Goal: Task Accomplishment & Management: Use online tool/utility

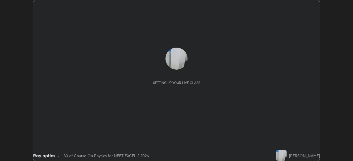
scroll to position [161, 352]
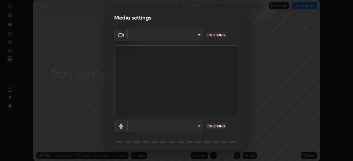
type input "938d3629dd9626afc9e96f14bc68dd50e07b698d1c844e70bfba384fb9398a7a"
type input "e9219ac29ed43c7e1d833c485acd717fe0c2b5c71fa8b5d20b375182fab79a55"
click at [170, 35] on body "Erase all Ray optics Recording WAS SCHEDULED TO START AT 12:45 PM Settings STAR…" at bounding box center [176, 80] width 353 height 161
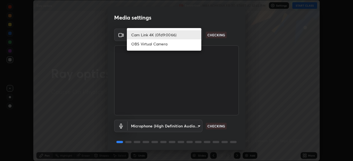
click at [163, 45] on li "OBS Virtual Camera" at bounding box center [164, 43] width 74 height 9
type input "85df90142e8e86da8788e7b444a7c1680e242e91fcc735a08d2118427c9e1bc3"
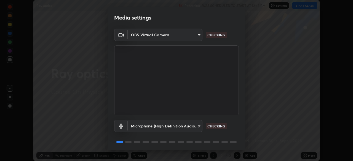
scroll to position [20, 0]
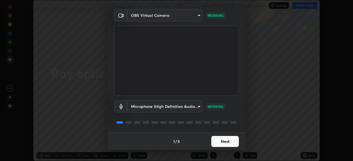
click at [224, 142] on button "Next" at bounding box center [225, 141] width 28 height 11
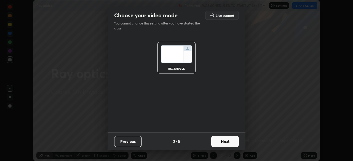
click at [222, 142] on button "Next" at bounding box center [225, 141] width 28 height 11
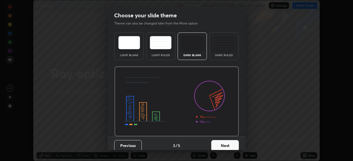
click at [221, 141] on button "Next" at bounding box center [225, 145] width 28 height 11
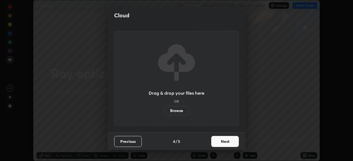
click at [223, 143] on button "Next" at bounding box center [225, 141] width 28 height 11
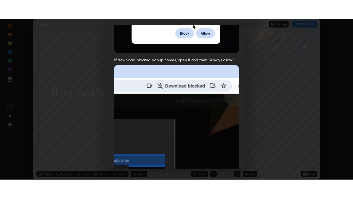
scroll to position [132, 0]
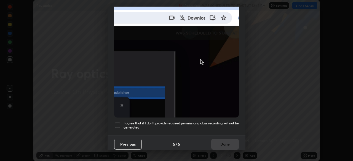
click at [124, 123] on h5 "I agree that if I don't provide required permissions, class recording will not …" at bounding box center [180, 125] width 115 height 9
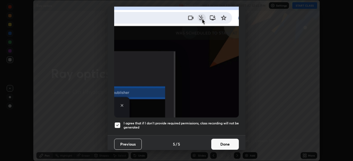
click at [213, 139] on button "Done" at bounding box center [225, 144] width 28 height 11
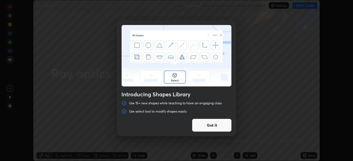
click at [218, 124] on button "Got it" at bounding box center [212, 125] width 40 height 13
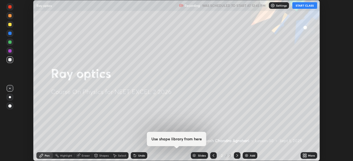
click at [303, 157] on icon at bounding box center [303, 156] width 1 height 1
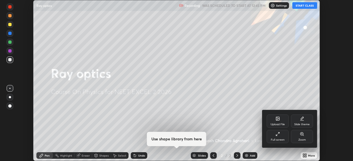
click at [278, 122] on div "Upload File" at bounding box center [277, 121] width 22 height 13
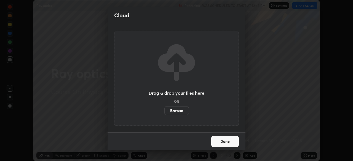
click at [181, 111] on label "Browse" at bounding box center [176, 110] width 25 height 9
click at [164, 111] on input "Browse" at bounding box center [164, 110] width 0 height 9
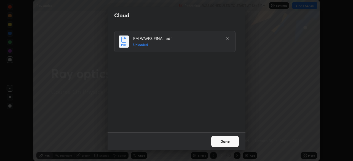
click at [227, 139] on button "Done" at bounding box center [225, 141] width 28 height 11
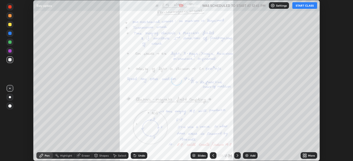
click at [305, 156] on icon at bounding box center [304, 155] width 4 height 4
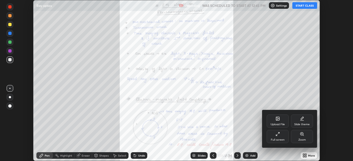
click at [278, 137] on div "Full screen" at bounding box center [277, 136] width 22 height 13
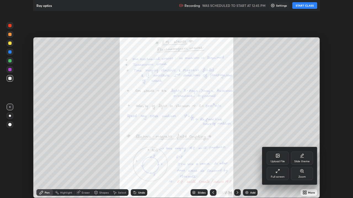
scroll to position [198, 353]
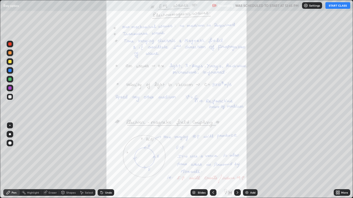
click at [199, 161] on div "Slides" at bounding box center [201, 192] width 8 height 3
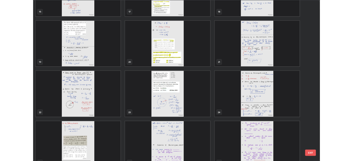
scroll to position [349, 0]
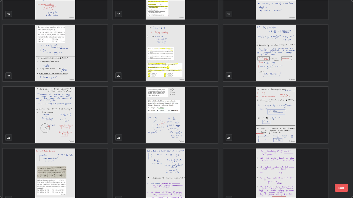
click at [207, 74] on img "grid" at bounding box center [165, 53] width 104 height 56
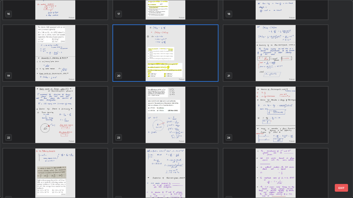
click at [248, 67] on img "grid" at bounding box center [275, 53] width 104 height 56
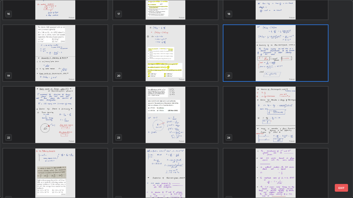
click at [249, 67] on img "grid" at bounding box center [275, 53] width 104 height 56
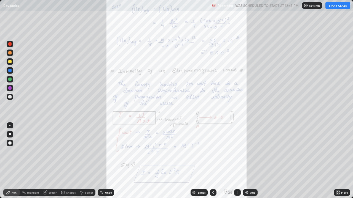
click at [337, 161] on icon at bounding box center [336, 193] width 1 height 1
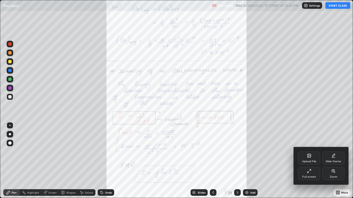
click at [310, 161] on icon at bounding box center [309, 171] width 4 height 4
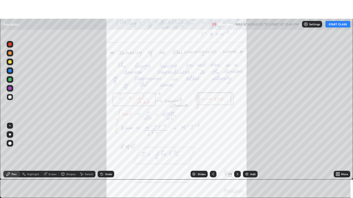
scroll to position [27383, 27191]
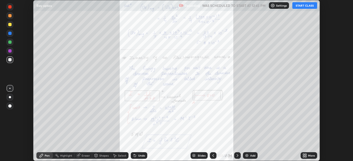
click at [309, 155] on div "More" at bounding box center [311, 155] width 7 height 3
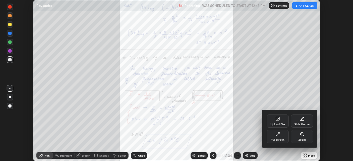
click at [282, 138] on div "Full screen" at bounding box center [277, 136] width 22 height 13
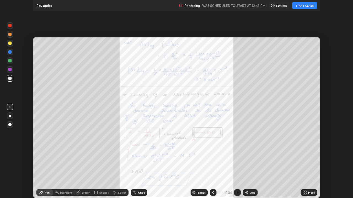
scroll to position [198, 353]
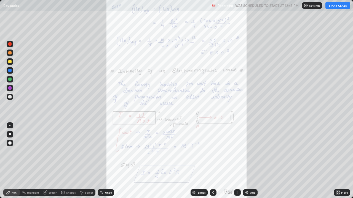
click at [338, 161] on icon at bounding box center [338, 193] width 1 height 1
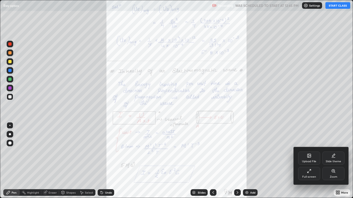
click at [331, 161] on icon at bounding box center [333, 171] width 4 height 4
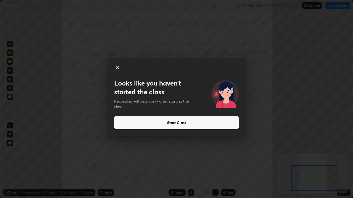
click at [211, 124] on button "Start Class" at bounding box center [176, 122] width 124 height 13
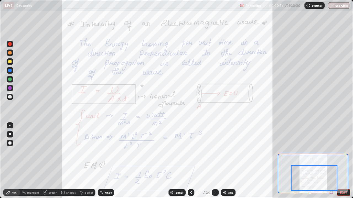
click at [10, 44] on div at bounding box center [9, 43] width 3 height 3
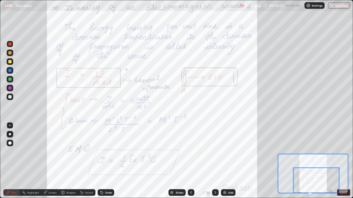
click at [216, 161] on icon at bounding box center [215, 193] width 4 height 4
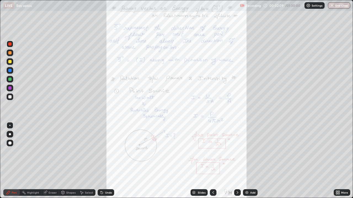
click at [336, 161] on icon at bounding box center [336, 191] width 1 height 1
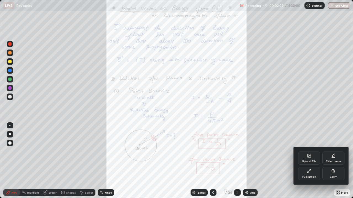
click at [332, 161] on div "Zoom" at bounding box center [332, 177] width 7 height 3
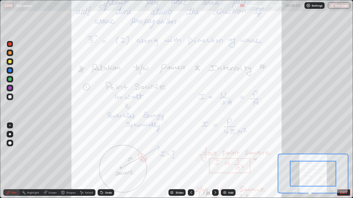
click at [330, 161] on div "Pen Highlight Eraser Shapes Select Undo Slides 22 / 34 Add EXIT" at bounding box center [176, 192] width 353 height 11
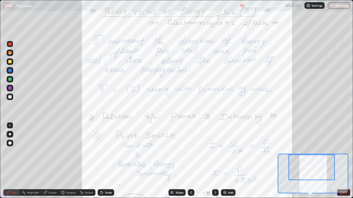
click at [190, 161] on icon at bounding box center [191, 193] width 4 height 4
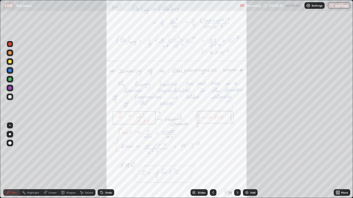
click at [234, 161] on div at bounding box center [237, 193] width 7 height 7
click at [336, 161] on icon at bounding box center [336, 191] width 1 height 1
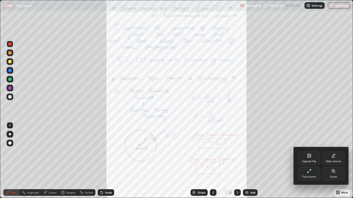
click at [331, 161] on icon at bounding box center [333, 171] width 4 height 4
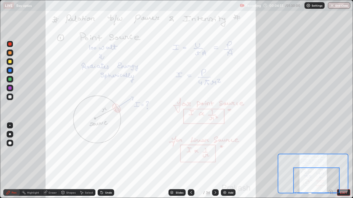
click at [221, 161] on div "Add" at bounding box center [228, 193] width 15 height 7
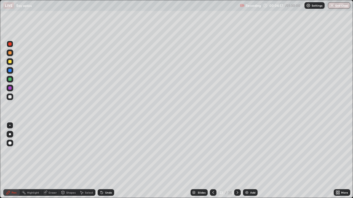
click at [236, 161] on icon at bounding box center [237, 193] width 4 height 4
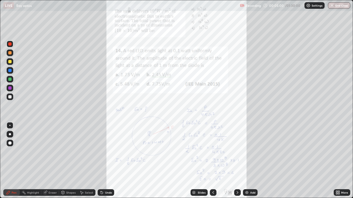
click at [336, 161] on icon at bounding box center [336, 191] width 1 height 1
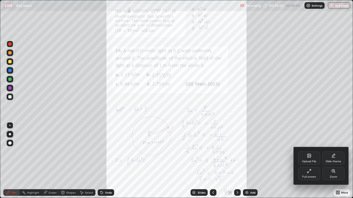
click at [332, 161] on icon at bounding box center [332, 171] width 3 height 3
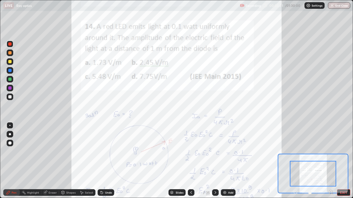
click at [330, 161] on icon at bounding box center [330, 191] width 0 height 1
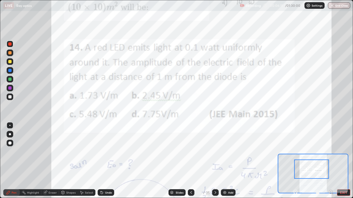
click at [330, 161] on icon at bounding box center [330, 192] width 1 height 0
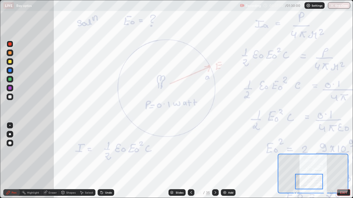
click at [295, 161] on icon at bounding box center [294, 192] width 1 height 0
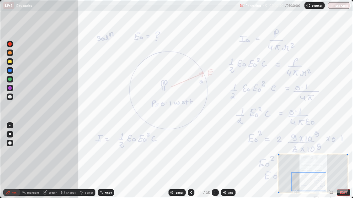
click at [295, 161] on icon at bounding box center [294, 192] width 1 height 0
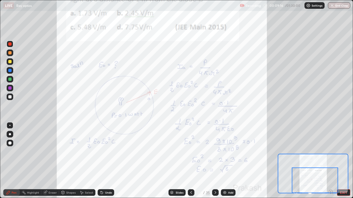
click at [215, 161] on icon at bounding box center [215, 193] width 4 height 4
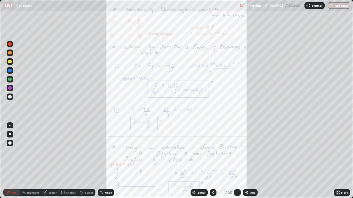
click at [338, 161] on icon at bounding box center [338, 191] width 1 height 1
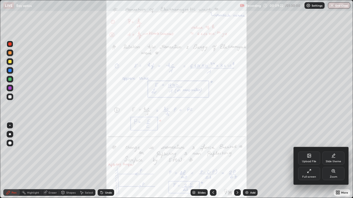
click at [333, 161] on div "Zoom" at bounding box center [332, 177] width 7 height 3
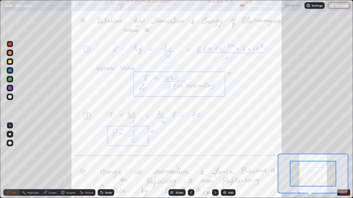
click at [330, 161] on icon at bounding box center [330, 191] width 0 height 1
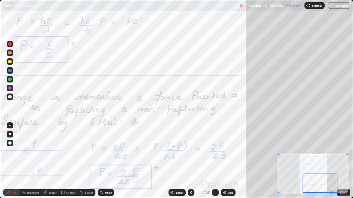
click at [294, 161] on icon at bounding box center [296, 193] width 6 height 6
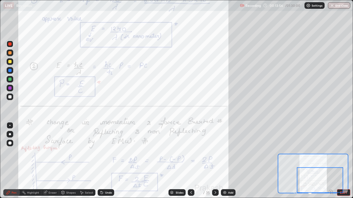
click at [297, 161] on div at bounding box center [320, 180] width 46 height 26
click at [294, 161] on div at bounding box center [313, 193] width 41 height 7
click at [52, 161] on div "Eraser" at bounding box center [52, 192] width 8 height 3
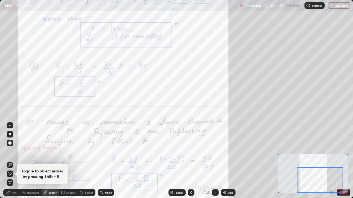
click at [52, 161] on div "Eraser" at bounding box center [52, 192] width 8 height 3
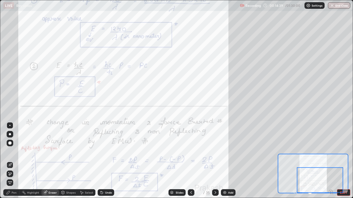
click at [10, 161] on icon at bounding box center [10, 174] width 4 height 5
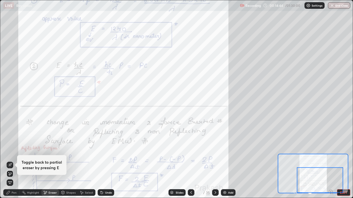
click at [9, 161] on icon at bounding box center [8, 193] width 4 height 4
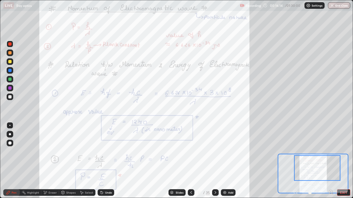
click at [331, 161] on icon at bounding box center [331, 193] width 6 height 6
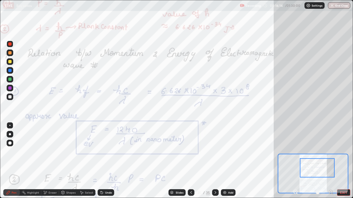
click at [331, 161] on icon at bounding box center [331, 192] width 4 height 4
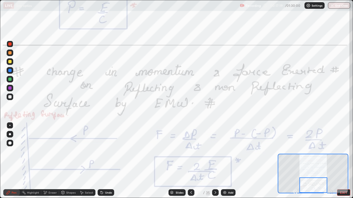
click at [323, 161] on div at bounding box center [313, 185] width 28 height 15
click at [214, 161] on icon at bounding box center [215, 193] width 4 height 4
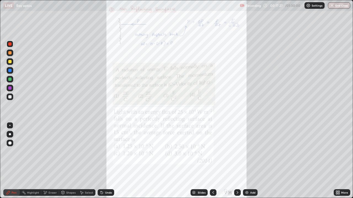
click at [337, 161] on icon at bounding box center [337, 193] width 4 height 4
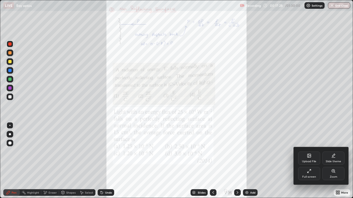
click at [326, 161] on div "Zoom" at bounding box center [333, 173] width 22 height 13
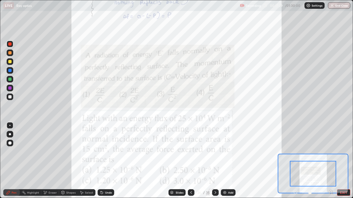
click at [330, 161] on icon at bounding box center [331, 193] width 6 height 6
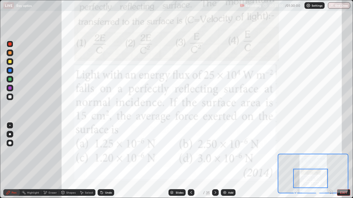
click at [215, 161] on icon at bounding box center [215, 193] width 4 height 4
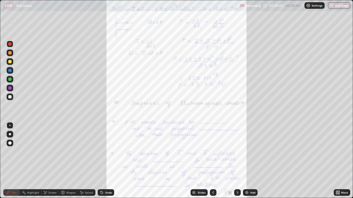
click at [212, 161] on icon at bounding box center [213, 192] width 2 height 3
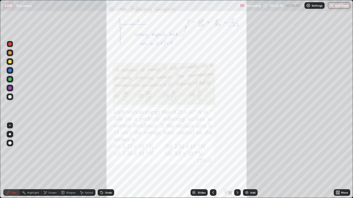
click at [239, 161] on div at bounding box center [237, 193] width 7 height 7
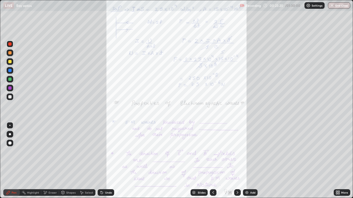
click at [339, 161] on icon at bounding box center [338, 193] width 1 height 1
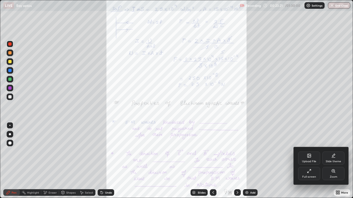
click at [331, 161] on div "Zoom" at bounding box center [333, 173] width 22 height 13
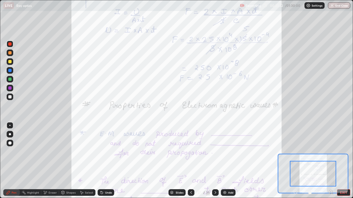
click at [330, 161] on icon at bounding box center [330, 192] width 1 height 0
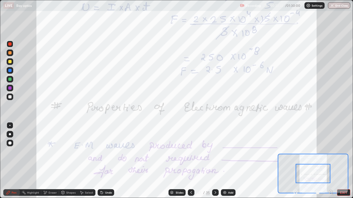
click at [330, 161] on icon at bounding box center [330, 192] width 1 height 0
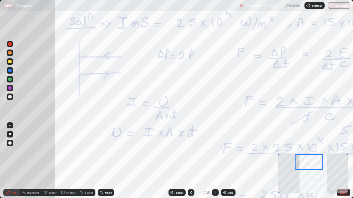
click at [296, 161] on icon at bounding box center [296, 193] width 6 height 6
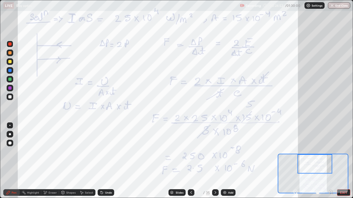
click at [52, 161] on div "Eraser" at bounding box center [52, 192] width 8 height 3
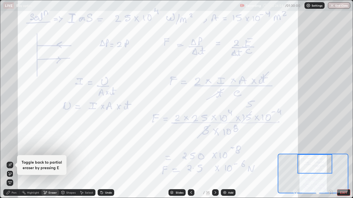
click at [10, 161] on icon at bounding box center [8, 193] width 4 height 4
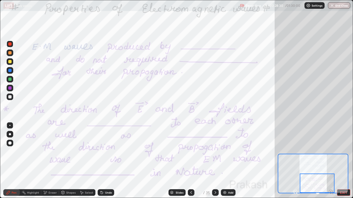
click at [217, 161] on div at bounding box center [215, 193] width 7 height 7
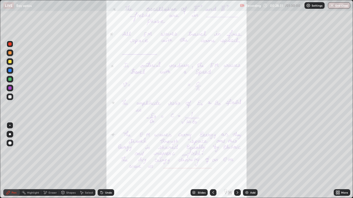
click at [333, 161] on div "More" at bounding box center [341, 193] width 17 height 7
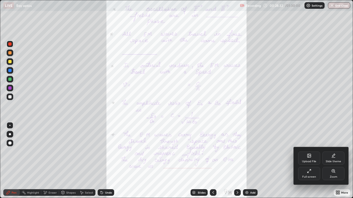
click at [330, 161] on div "Zoom" at bounding box center [332, 177] width 7 height 3
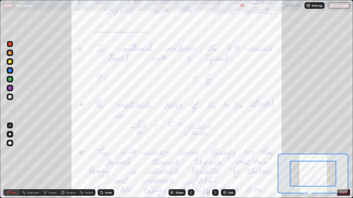
click at [330, 161] on icon at bounding box center [330, 192] width 1 height 0
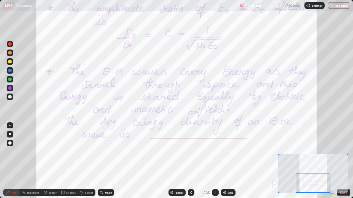
click at [214, 161] on icon at bounding box center [215, 193] width 4 height 4
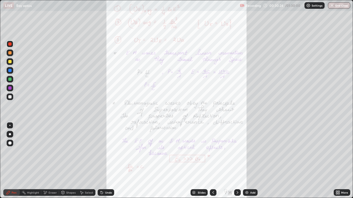
click at [337, 161] on icon at bounding box center [337, 193] width 4 height 4
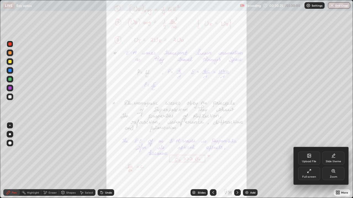
click at [330, 161] on div "Zoom" at bounding box center [332, 177] width 7 height 3
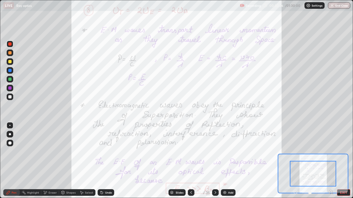
click at [330, 161] on icon at bounding box center [330, 192] width 1 height 0
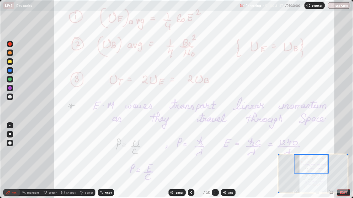
click at [69, 161] on div "Shapes" at bounding box center [70, 192] width 9 height 3
click at [51, 161] on div "Eraser" at bounding box center [52, 192] width 8 height 3
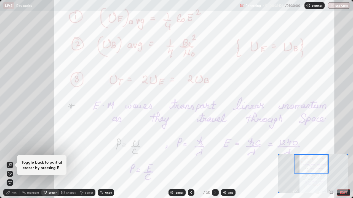
click at [9, 161] on div "Pen" at bounding box center [11, 193] width 17 height 7
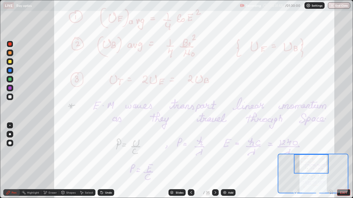
click at [13, 87] on div at bounding box center [10, 88] width 7 height 7
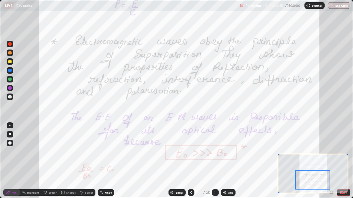
click at [217, 161] on div at bounding box center [215, 192] width 7 height 11
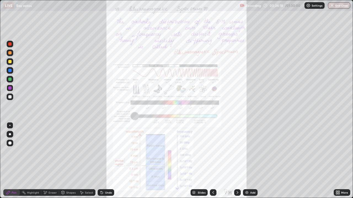
click at [336, 161] on icon at bounding box center [336, 193] width 1 height 1
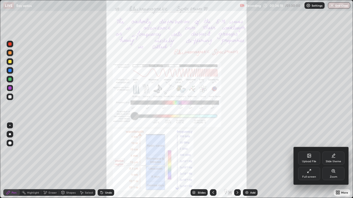
click at [332, 161] on div "Zoom" at bounding box center [332, 177] width 7 height 3
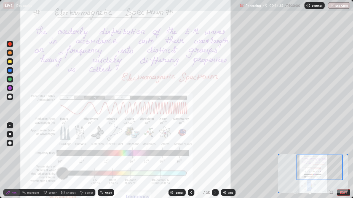
click at [214, 161] on icon at bounding box center [215, 193] width 4 height 4
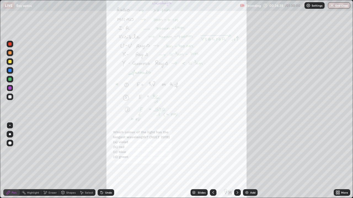
click at [238, 161] on icon at bounding box center [237, 193] width 4 height 4
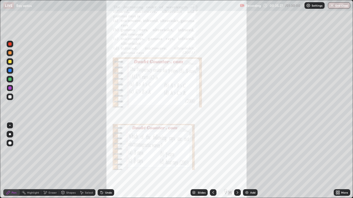
click at [210, 161] on div at bounding box center [213, 193] width 7 height 7
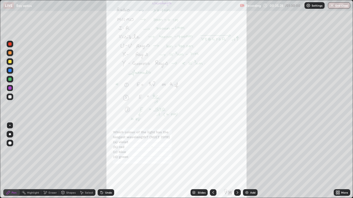
click at [212, 161] on icon at bounding box center [213, 193] width 4 height 4
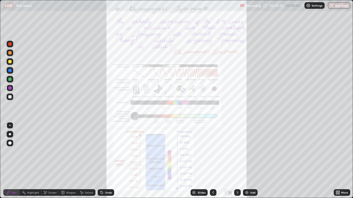
click at [337, 161] on icon at bounding box center [336, 191] width 1 height 1
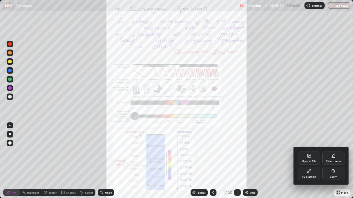
click at [331, 161] on div "Zoom" at bounding box center [332, 177] width 7 height 3
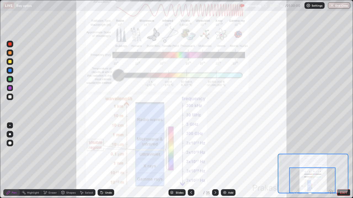
click at [214, 161] on icon at bounding box center [215, 193] width 4 height 4
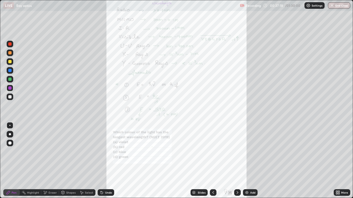
click at [339, 161] on icon at bounding box center [338, 191] width 1 height 1
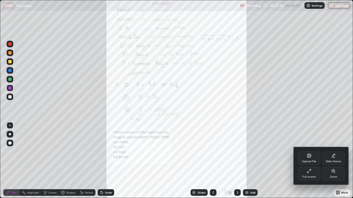
click at [332, 161] on icon at bounding box center [333, 171] width 4 height 4
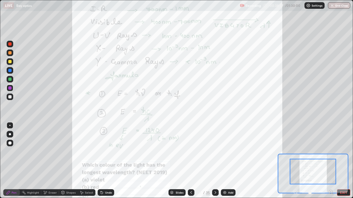
click at [330, 161] on icon at bounding box center [330, 192] width 1 height 0
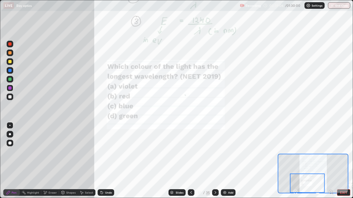
click at [214, 161] on icon at bounding box center [215, 193] width 4 height 4
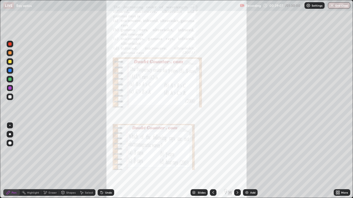
click at [338, 161] on icon at bounding box center [338, 193] width 1 height 1
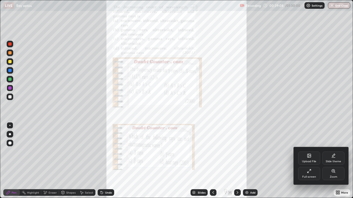
click at [331, 161] on div "Zoom" at bounding box center [332, 177] width 7 height 3
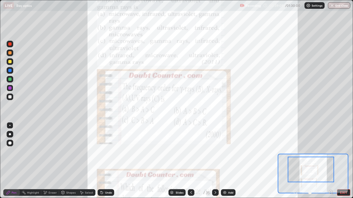
click at [330, 161] on icon at bounding box center [330, 192] width 1 height 0
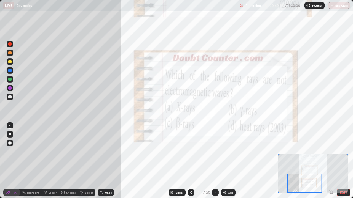
click at [215, 161] on div at bounding box center [215, 193] width 7 height 7
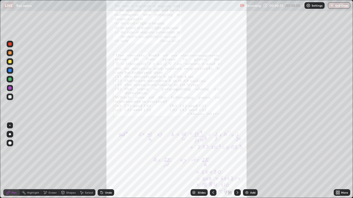
click at [337, 161] on icon at bounding box center [336, 193] width 1 height 1
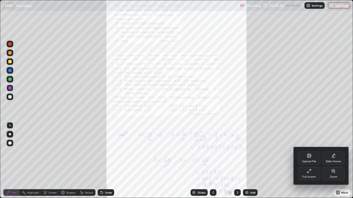
click at [333, 161] on div "Zoom" at bounding box center [333, 173] width 22 height 13
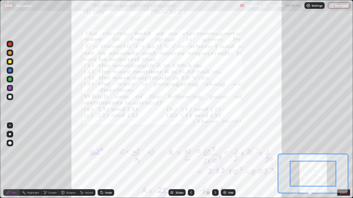
click at [330, 161] on icon at bounding box center [330, 192] width 1 height 0
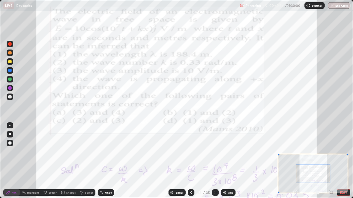
click at [330, 161] on icon at bounding box center [330, 192] width 1 height 0
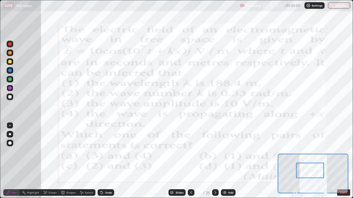
click at [295, 161] on icon at bounding box center [294, 192] width 1 height 0
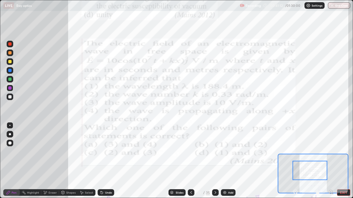
click at [297, 161] on icon at bounding box center [296, 193] width 1 height 1
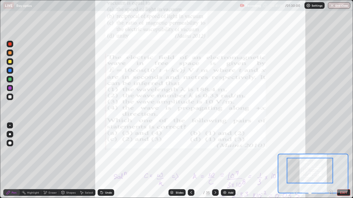
click at [330, 161] on icon at bounding box center [330, 192] width 1 height 0
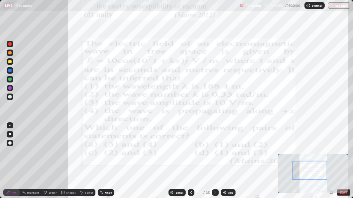
click at [190, 161] on icon at bounding box center [191, 193] width 4 height 4
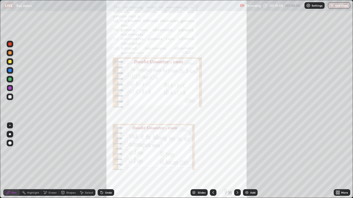
click at [237, 161] on icon at bounding box center [237, 193] width 4 height 4
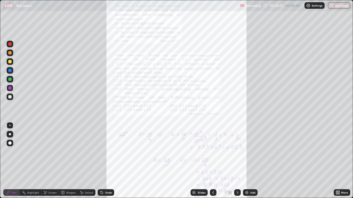
click at [336, 161] on icon at bounding box center [337, 193] width 4 height 4
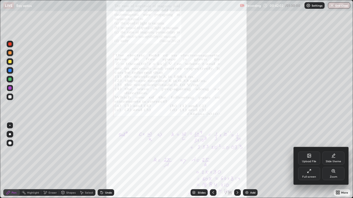
click at [328, 161] on div "Zoom" at bounding box center [333, 173] width 22 height 13
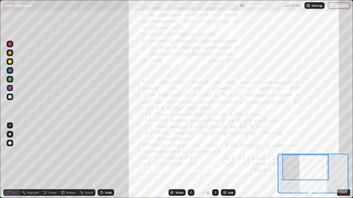
click at [330, 161] on icon at bounding box center [331, 193] width 6 height 6
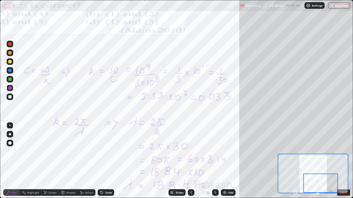
click at [214, 161] on icon at bounding box center [215, 193] width 4 height 4
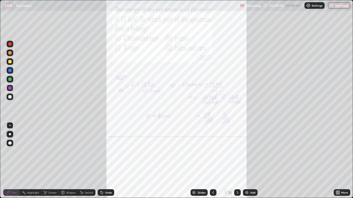
click at [338, 161] on icon at bounding box center [338, 191] width 1 height 1
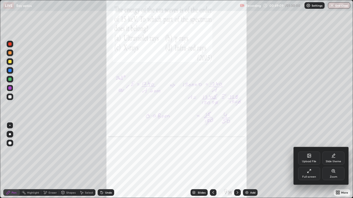
click at [334, 161] on div "Zoom" at bounding box center [332, 177] width 7 height 3
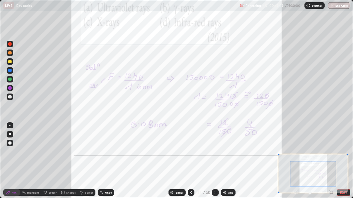
click at [330, 161] on icon at bounding box center [330, 192] width 1 height 0
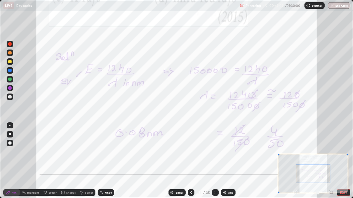
click at [330, 161] on icon at bounding box center [330, 192] width 1 height 0
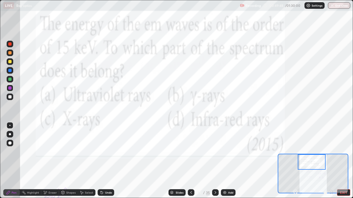
click at [214, 161] on icon at bounding box center [215, 193] width 4 height 4
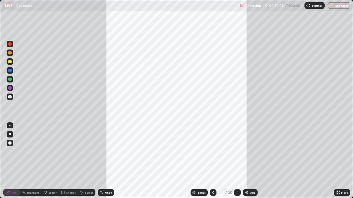
click at [196, 161] on div "Slides" at bounding box center [198, 193] width 17 height 7
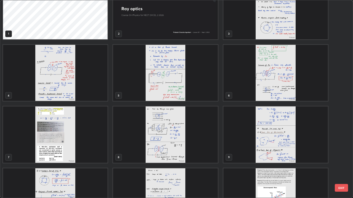
scroll to position [24, 0]
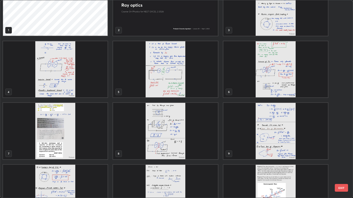
click at [282, 84] on img "grid" at bounding box center [275, 69] width 104 height 56
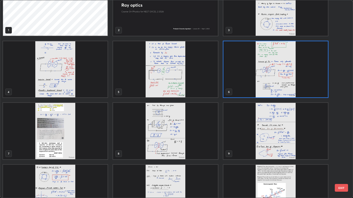
click at [282, 84] on img "grid" at bounding box center [275, 69] width 104 height 56
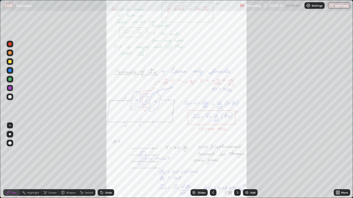
click at [336, 161] on icon at bounding box center [336, 193] width 1 height 1
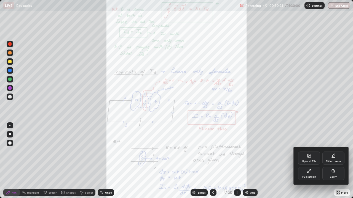
click at [332, 161] on icon at bounding box center [333, 171] width 4 height 4
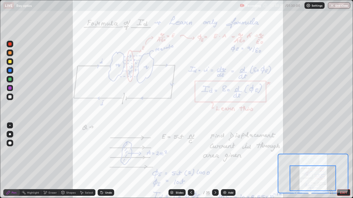
click at [214, 161] on icon at bounding box center [215, 192] width 2 height 3
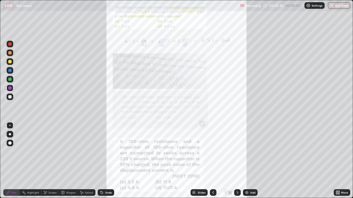
click at [212, 161] on icon at bounding box center [213, 193] width 4 height 4
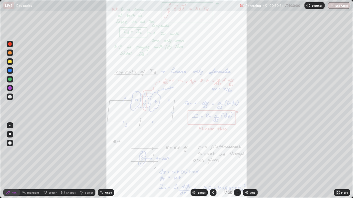
click at [237, 161] on icon at bounding box center [237, 193] width 4 height 4
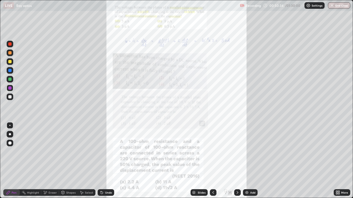
click at [236, 161] on icon at bounding box center [237, 193] width 4 height 4
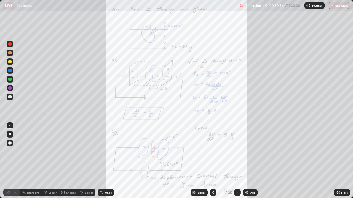
click at [236, 161] on icon at bounding box center [237, 193] width 4 height 4
click at [237, 161] on icon at bounding box center [237, 193] width 4 height 4
click at [202, 161] on div "Slides" at bounding box center [198, 193] width 17 height 7
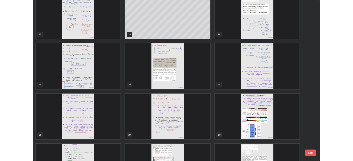
scroll to position [545, 0]
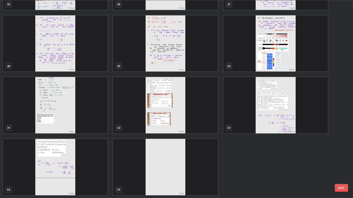
click at [203, 161] on img "grid" at bounding box center [165, 167] width 104 height 56
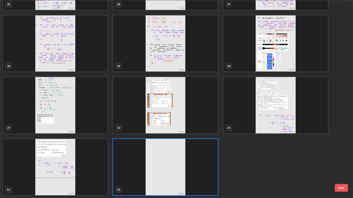
click at [213, 161] on img "grid" at bounding box center [165, 167] width 104 height 56
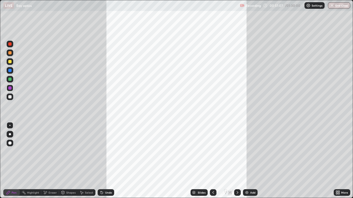
click at [212, 161] on img "grid" at bounding box center [165, 167] width 104 height 56
click at [336, 161] on icon at bounding box center [336, 191] width 1 height 1
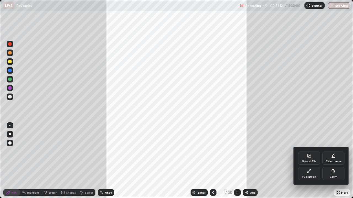
click at [310, 161] on div "Upload File" at bounding box center [309, 161] width 14 height 3
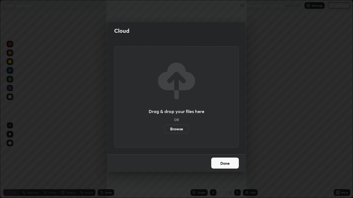
click at [181, 130] on label "Browse" at bounding box center [176, 129] width 25 height 9
click at [164, 130] on input "Browse" at bounding box center [164, 129] width 0 height 9
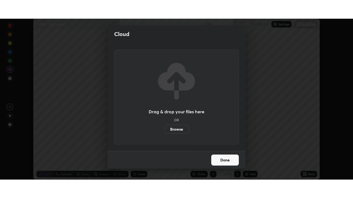
scroll to position [27383, 27191]
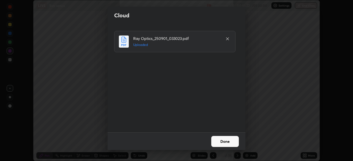
click at [228, 142] on button "Done" at bounding box center [225, 141] width 28 height 11
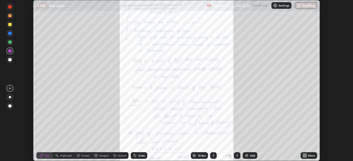
click at [304, 156] on icon at bounding box center [303, 156] width 1 height 1
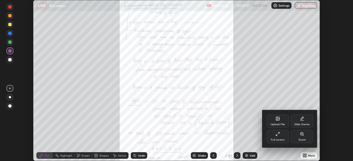
click at [282, 139] on div "Full screen" at bounding box center [277, 140] width 14 height 3
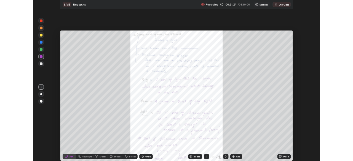
scroll to position [198, 353]
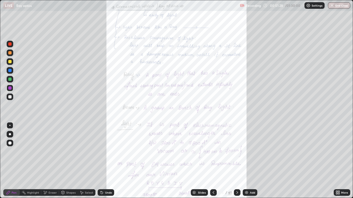
click at [338, 161] on icon at bounding box center [338, 191] width 1 height 1
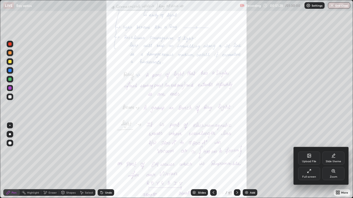
click at [333, 161] on icon at bounding box center [333, 171] width 4 height 4
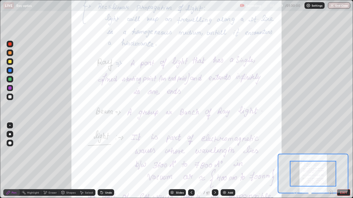
click at [330, 161] on icon at bounding box center [330, 192] width 1 height 0
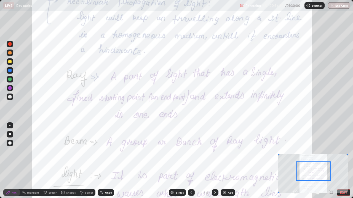
click at [11, 47] on div at bounding box center [10, 44] width 7 height 7
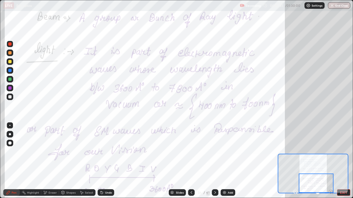
click at [214, 161] on icon at bounding box center [215, 193] width 4 height 4
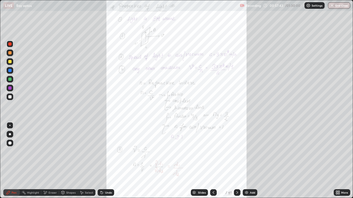
click at [336, 161] on icon at bounding box center [336, 191] width 1 height 1
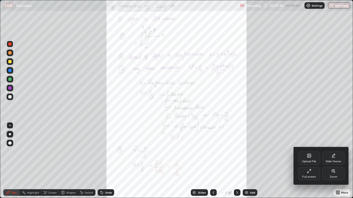
click at [331, 161] on icon at bounding box center [333, 171] width 4 height 4
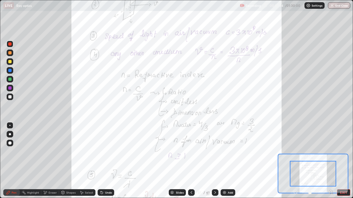
click at [330, 161] on icon at bounding box center [330, 192] width 1 height 0
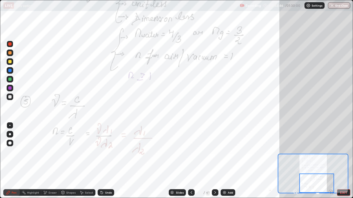
click at [316, 161] on div at bounding box center [316, 183] width 35 height 19
click at [216, 161] on icon at bounding box center [215, 193] width 4 height 4
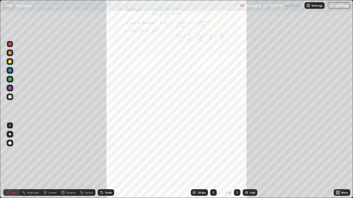
click at [342, 161] on div "More" at bounding box center [341, 193] width 17 height 7
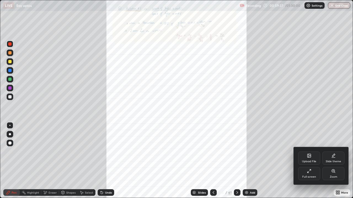
click at [327, 161] on div "Zoom" at bounding box center [333, 173] width 22 height 13
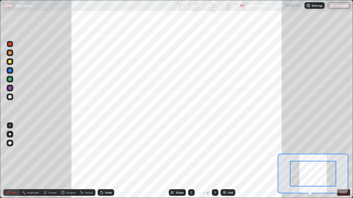
click at [330, 161] on icon at bounding box center [330, 192] width 1 height 0
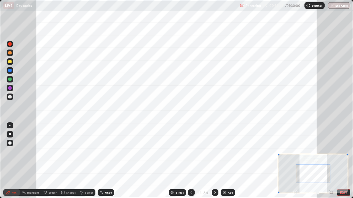
click at [330, 161] on icon at bounding box center [330, 192] width 1 height 0
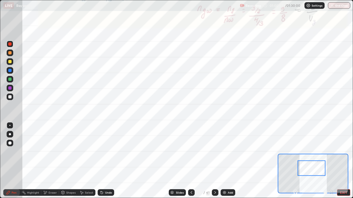
click at [215, 161] on div at bounding box center [215, 193] width 7 height 7
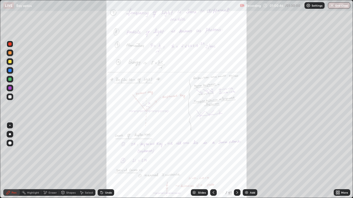
click at [339, 161] on icon at bounding box center [338, 191] width 1 height 1
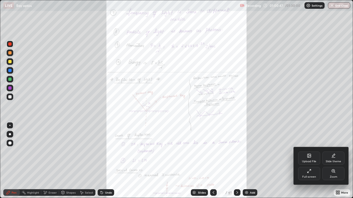
click at [332, 161] on div "Zoom" at bounding box center [332, 177] width 7 height 3
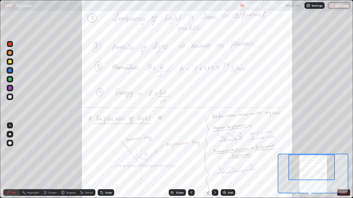
click at [227, 161] on div "Add" at bounding box center [227, 193] width 15 height 7
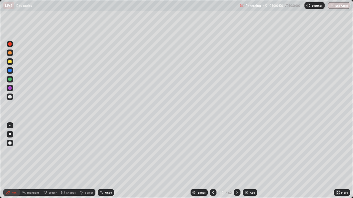
click at [212, 161] on icon at bounding box center [213, 193] width 4 height 4
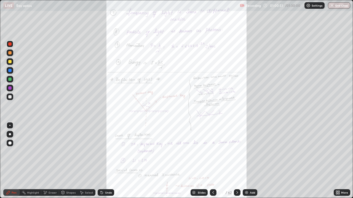
click at [340, 161] on div "More" at bounding box center [341, 193] width 17 height 7
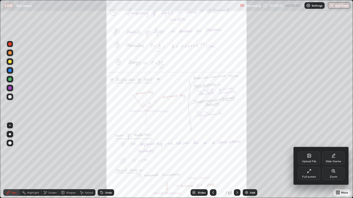
click at [334, 161] on icon at bounding box center [333, 171] width 4 height 4
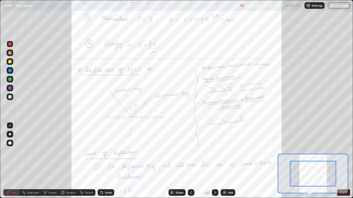
click at [330, 161] on icon at bounding box center [330, 191] width 0 height 1
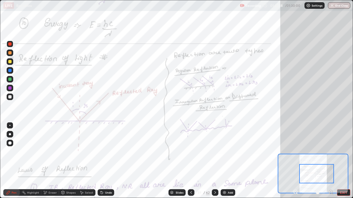
click at [331, 161] on icon at bounding box center [331, 193] width 6 height 6
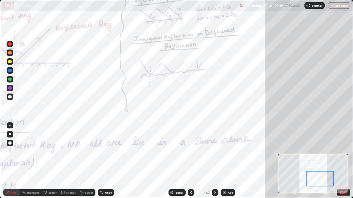
click at [49, 161] on div "Eraser" at bounding box center [52, 192] width 8 height 3
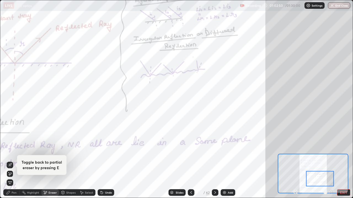
click at [11, 161] on icon at bounding box center [10, 174] width 4 height 5
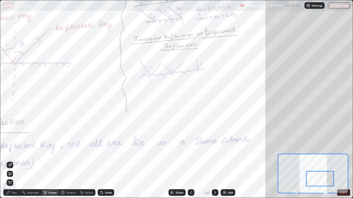
click at [10, 161] on div "Pen" at bounding box center [11, 193] width 17 height 7
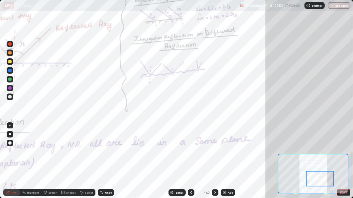
click at [69, 161] on div "Shapes" at bounding box center [70, 192] width 9 height 3
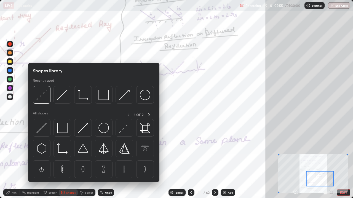
click at [54, 161] on div "Eraser" at bounding box center [52, 192] width 8 height 3
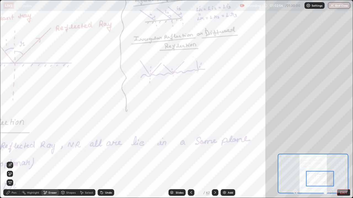
click at [68, 161] on div "Shapes" at bounding box center [70, 192] width 9 height 3
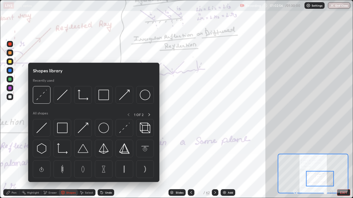
click at [125, 127] on img at bounding box center [124, 128] width 10 height 10
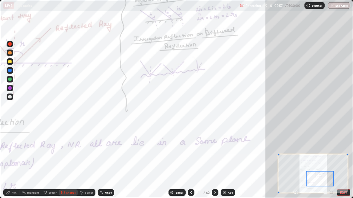
click at [10, 79] on div at bounding box center [9, 79] width 3 height 3
click at [71, 161] on div "Shapes" at bounding box center [70, 192] width 9 height 3
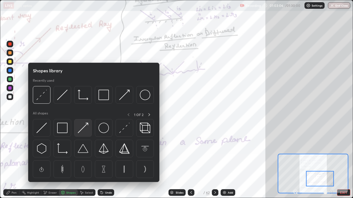
click at [81, 125] on img at bounding box center [83, 128] width 10 height 10
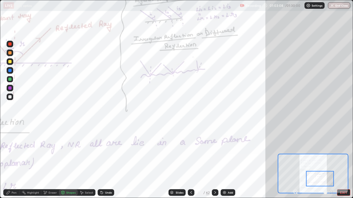
click at [12, 44] on div at bounding box center [10, 44] width 7 height 7
click at [13, 88] on div at bounding box center [10, 88] width 7 height 7
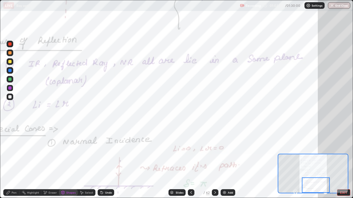
click at [15, 161] on div "Pen" at bounding box center [11, 193] width 17 height 7
click at [12, 79] on div at bounding box center [10, 79] width 7 height 7
click at [215, 161] on icon at bounding box center [215, 192] width 2 height 3
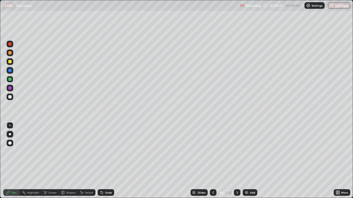
click at [236, 161] on div at bounding box center [237, 193] width 7 height 7
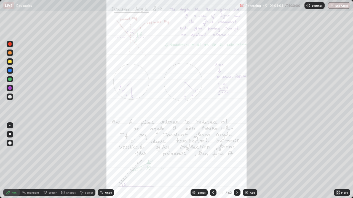
click at [341, 161] on div "More" at bounding box center [344, 192] width 7 height 3
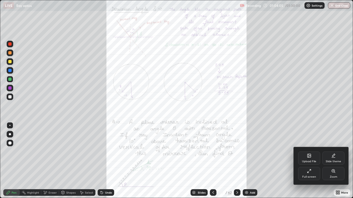
click at [330, 161] on div "Zoom" at bounding box center [332, 177] width 7 height 3
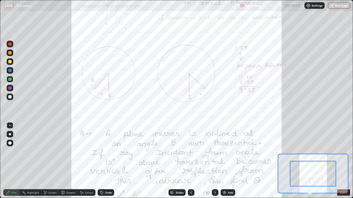
click at [330, 161] on icon at bounding box center [330, 192] width 1 height 0
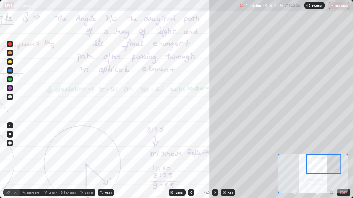
click at [12, 90] on div at bounding box center [10, 88] width 7 height 7
click at [12, 80] on div at bounding box center [10, 79] width 7 height 7
click at [9, 89] on div at bounding box center [9, 87] width 3 height 3
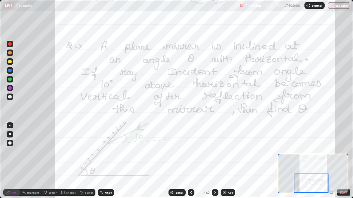
click at [337, 6] on button "End Class" at bounding box center [338, 5] width 22 height 7
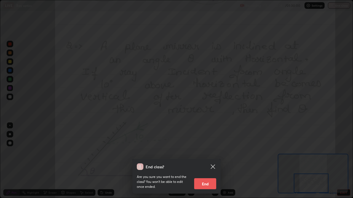
click at [210, 161] on button "End" at bounding box center [205, 183] width 22 height 11
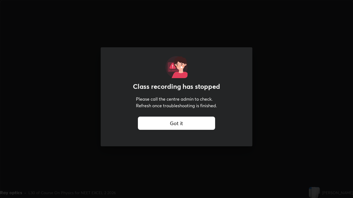
click at [144, 120] on div "Got it" at bounding box center [176, 123] width 77 height 13
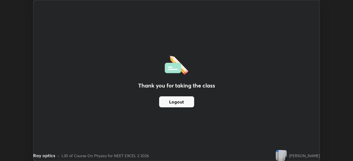
scroll to position [27383, 27191]
